Goal: Check status

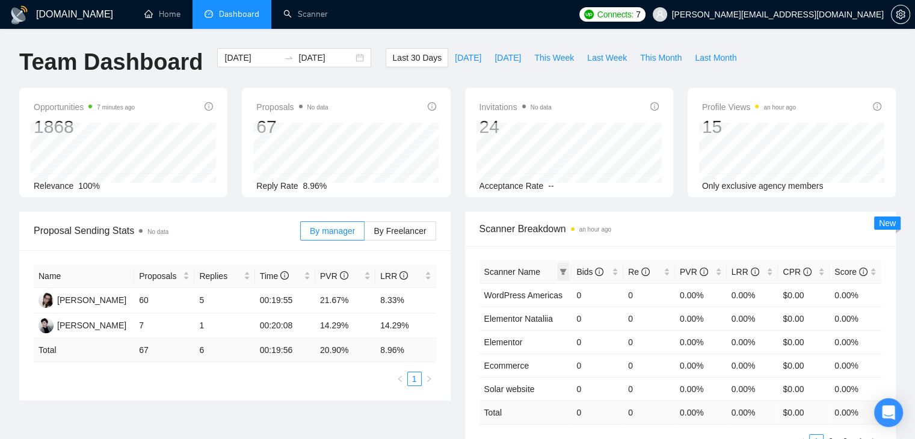
click at [565, 274] on icon "filter" at bounding box center [563, 271] width 7 height 7
click at [229, 61] on input "[DATE]" at bounding box center [251, 57] width 55 height 13
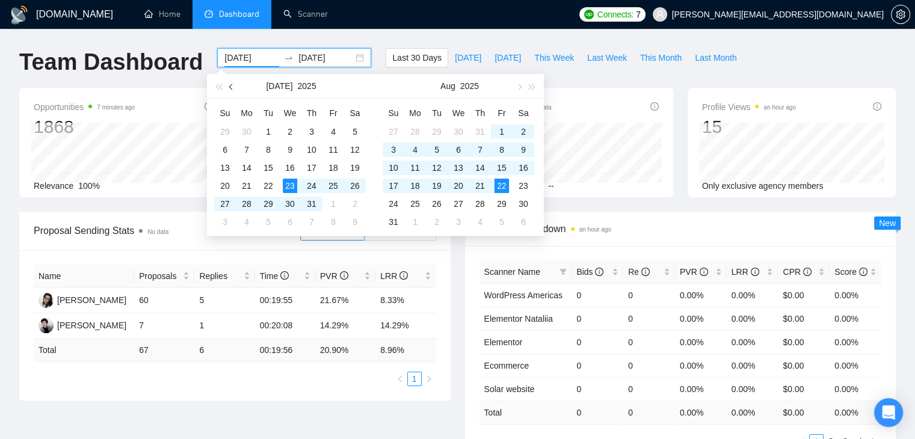
click at [228, 82] on button "button" at bounding box center [231, 86] width 13 height 24
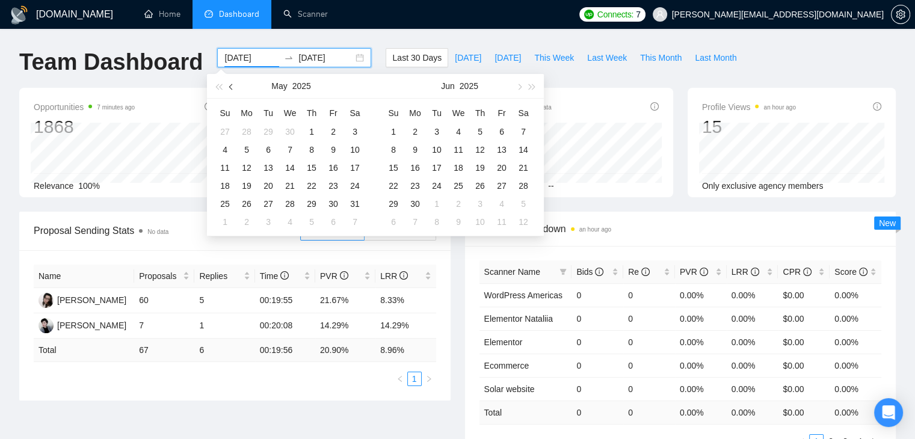
click at [229, 82] on button "button" at bounding box center [231, 86] width 13 height 24
click at [230, 83] on button "button" at bounding box center [231, 86] width 13 height 24
click at [231, 84] on button "button" at bounding box center [231, 86] width 13 height 24
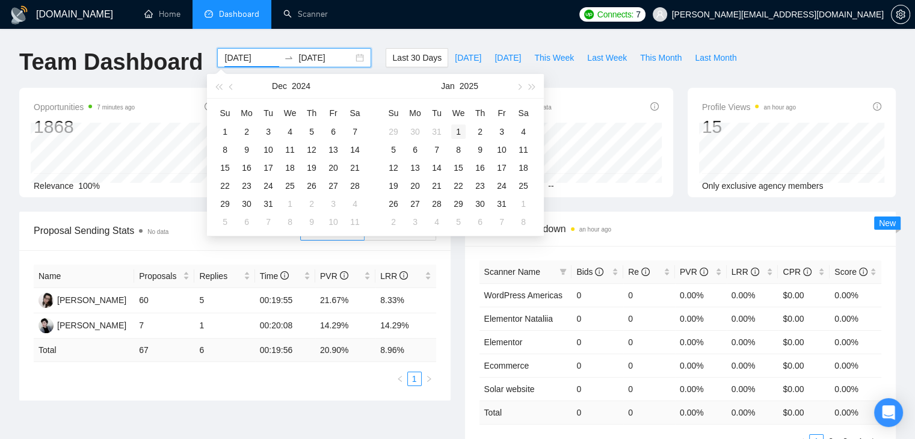
type input "[DATE]"
click at [464, 132] on div "1" at bounding box center [458, 132] width 14 height 14
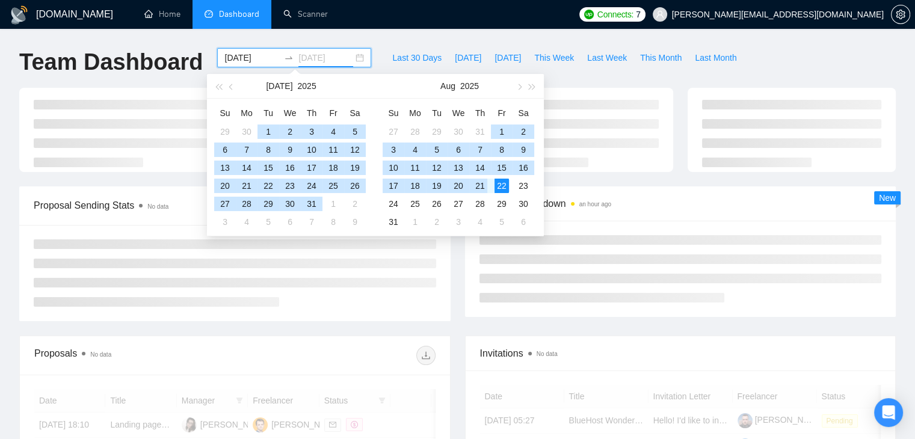
type input "[DATE]"
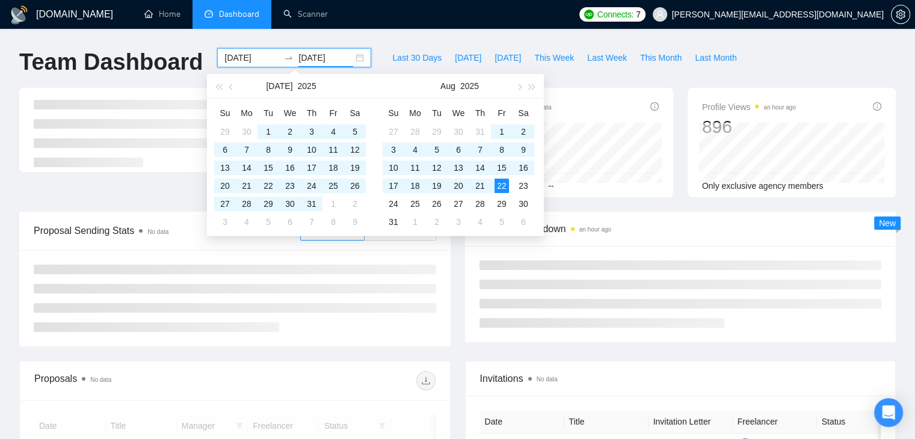
click at [637, 351] on div "Proposal Sending Stats No data By manager By Freelancer Scanner Breakdown an ho…" at bounding box center [457, 286] width 891 height 149
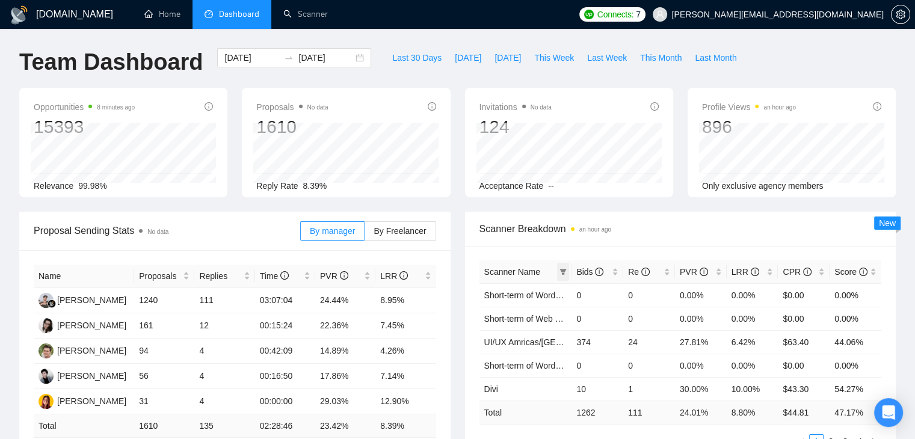
click at [563, 276] on span at bounding box center [563, 272] width 12 height 18
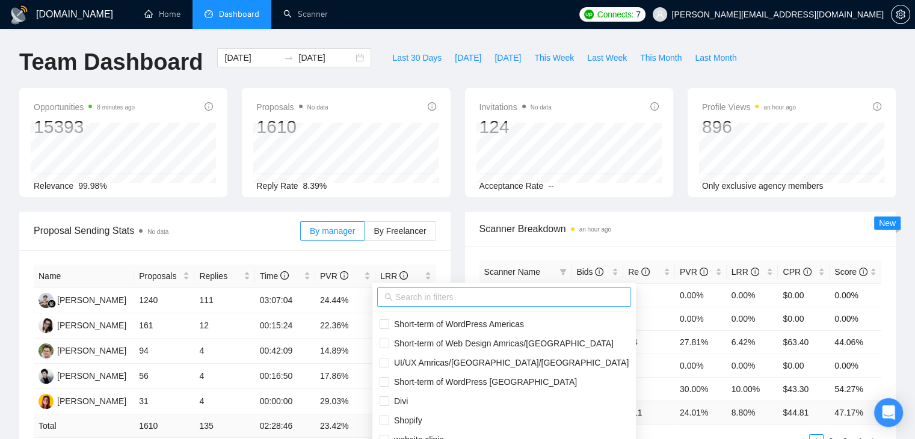
click at [461, 294] on input "text" at bounding box center [509, 297] width 229 height 13
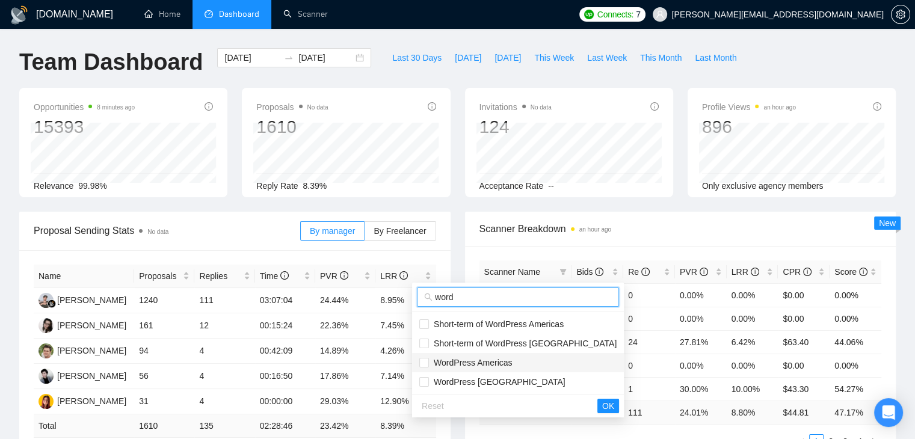
type input "word"
click at [448, 359] on span "WordPress Americas" at bounding box center [470, 363] width 83 height 10
checkbox input "true"
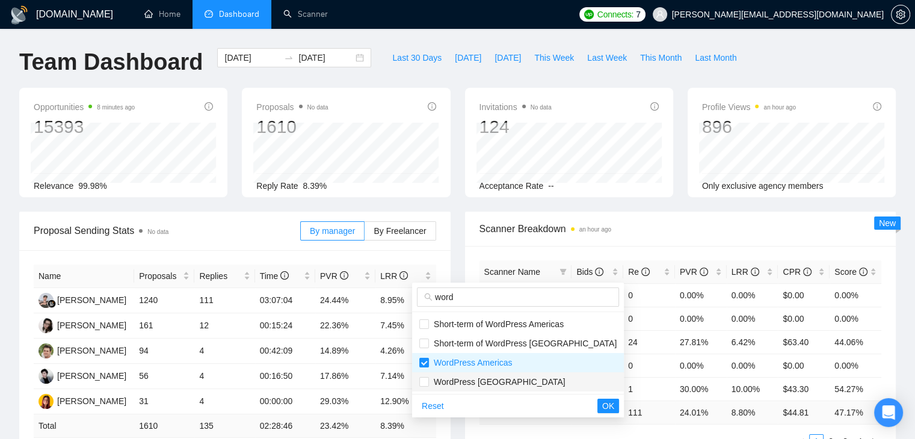
click at [449, 383] on span "WordPress [GEOGRAPHIC_DATA]" at bounding box center [497, 382] width 137 height 10
checkbox input "true"
click at [602, 406] on span "OK" at bounding box center [608, 406] width 12 height 13
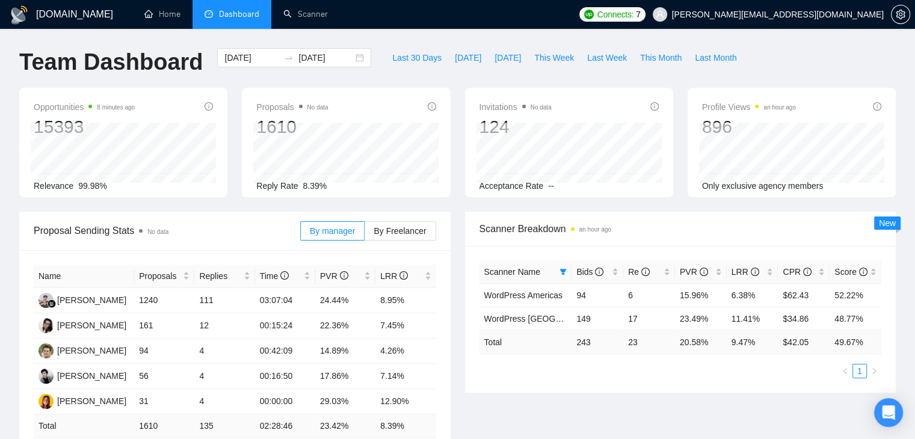
click at [563, 379] on div "Scanner Name Bids Re PVR LRR CPR Score WordPress Americas 94 6 15.96% 6.38% $62…" at bounding box center [680, 319] width 431 height 147
